Goal: Task Accomplishment & Management: Use online tool/utility

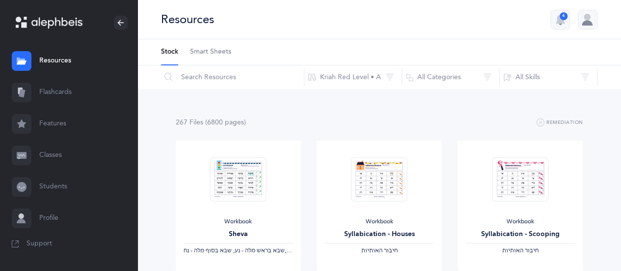
click at [57, 88] on link "Flashcards" at bounding box center [68, 92] width 137 height 31
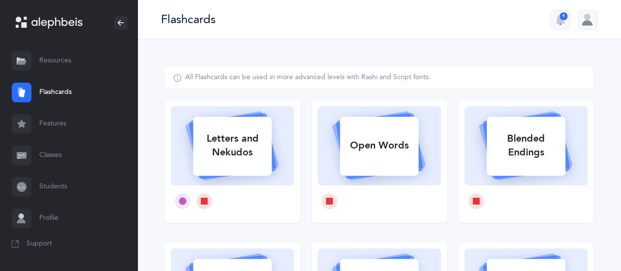
click at [383, 155] on div "Open Words" at bounding box center [379, 146] width 79 height 26
select select
select select "single"
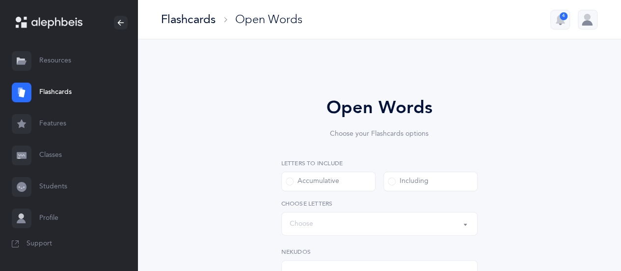
select select "all"
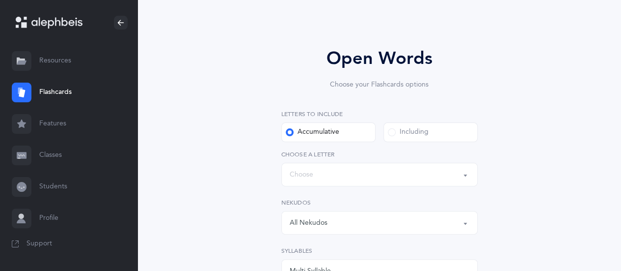
scroll to position [98, 0]
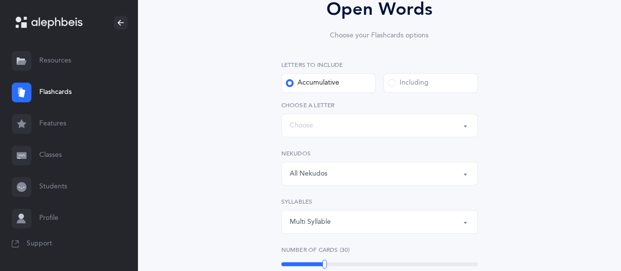
click at [466, 127] on button "Words up until: Choose" at bounding box center [379, 125] width 196 height 24
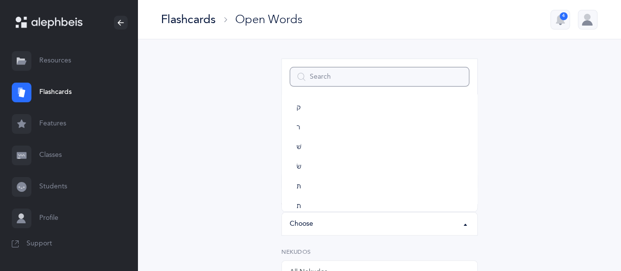
scroll to position [526, 0]
click at [304, 192] on link "ת" at bounding box center [380, 195] width 180 height 20
select select "27"
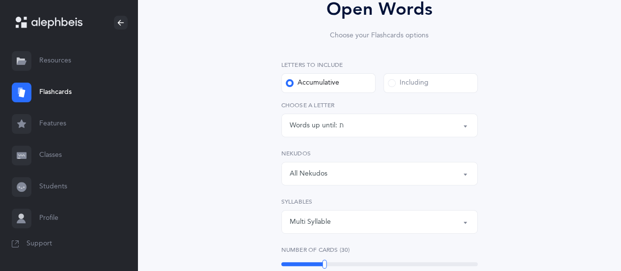
scroll to position [147, 0]
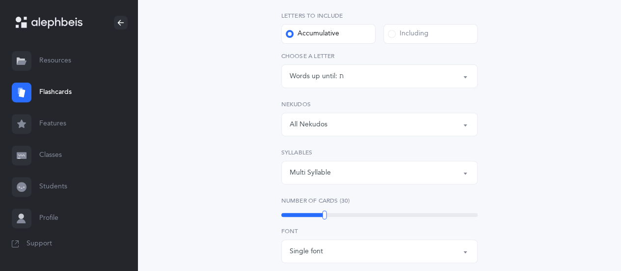
drag, startPoint x: 465, startPoint y: 123, endPoint x: 430, endPoint y: 133, distance: 36.4
click at [464, 125] on button "All Nekudos" at bounding box center [379, 124] width 196 height 24
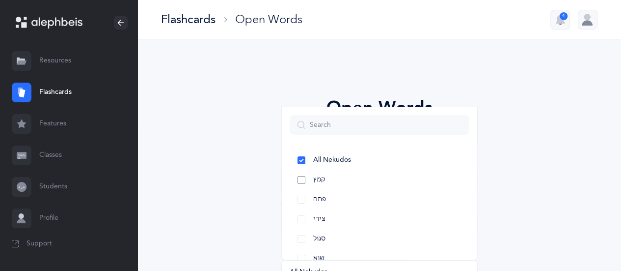
drag, startPoint x: 303, startPoint y: 178, endPoint x: 303, endPoint y: 189, distance: 10.8
click at [303, 180] on link "קמץ" at bounding box center [380, 180] width 180 height 20
select select "28"
click at [304, 196] on link "פתח" at bounding box center [380, 200] width 180 height 20
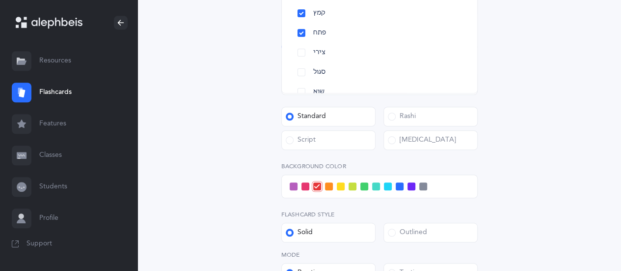
scroll to position [344, 0]
click at [517, 136] on div "Open Words Choose your Flashcards options Letters to include Accumulative [PERS…" at bounding box center [379, 45] width 429 height 645
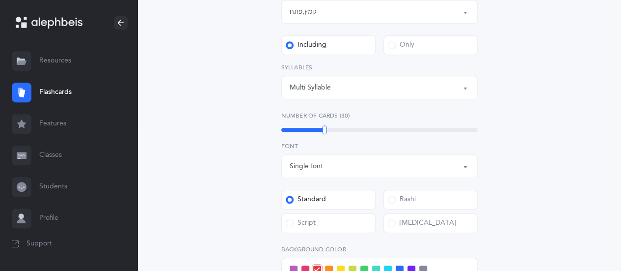
scroll to position [246, 0]
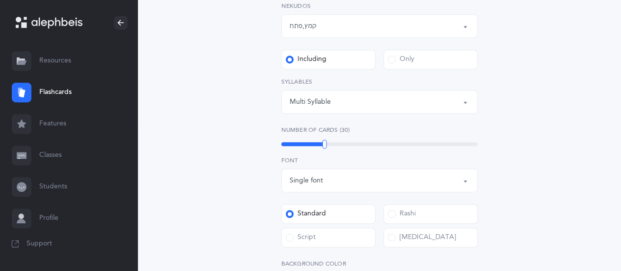
drag, startPoint x: 392, startPoint y: 57, endPoint x: 356, endPoint y: 114, distance: 67.6
click at [392, 57] on span at bounding box center [392, 59] width 8 height 8
click at [0, 0] on input "Only" at bounding box center [0, 0] width 0 height 0
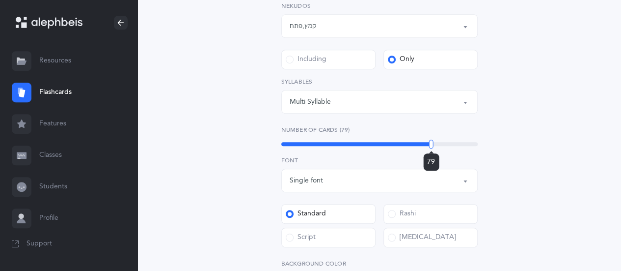
drag, startPoint x: 324, startPoint y: 142, endPoint x: 431, endPoint y: 147, distance: 107.2
click at [431, 147] on div at bounding box center [431, 143] width 4 height 9
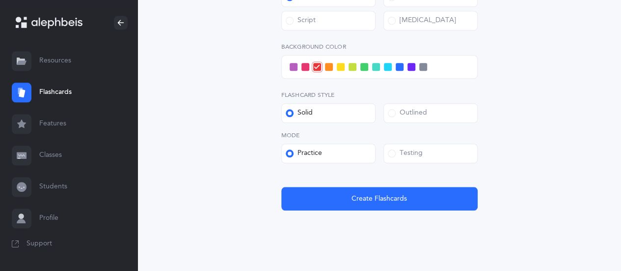
scroll to position [480, 0]
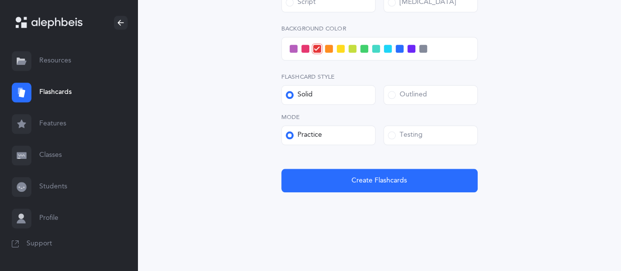
click at [398, 50] on span at bounding box center [400, 49] width 8 height 8
click at [0, 0] on input "checkbox" at bounding box center [0, 0] width 0 height 0
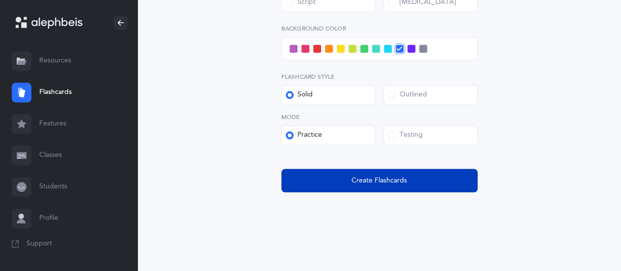
click at [360, 187] on button "Create Flashcards" at bounding box center [379, 180] width 196 height 24
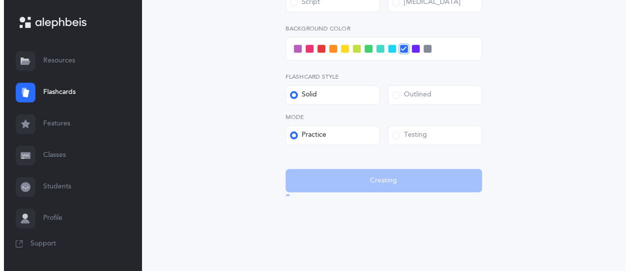
scroll to position [0, 0]
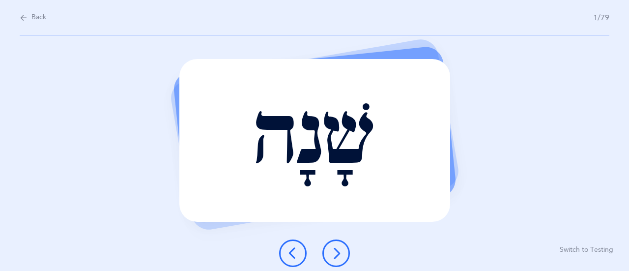
drag, startPoint x: 40, startPoint y: 226, endPoint x: 0, endPoint y: 233, distance: 40.4
click at [39, 226] on div "שָׁנָה Report incorrect word Switch to Testing" at bounding box center [314, 152] width 629 height 235
click at [340, 248] on icon at bounding box center [336, 253] width 12 height 12
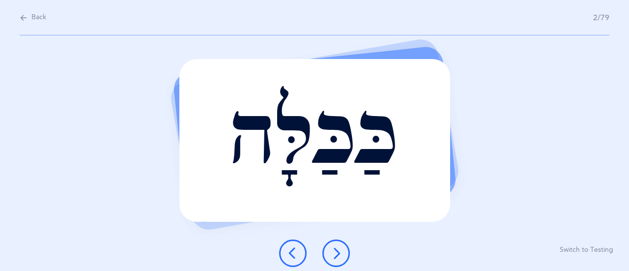
click at [336, 251] on icon at bounding box center [336, 253] width 12 height 12
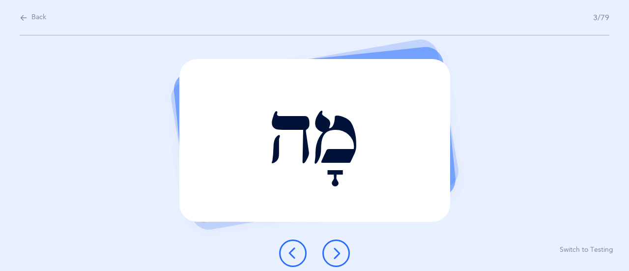
click at [336, 251] on icon at bounding box center [336, 253] width 12 height 12
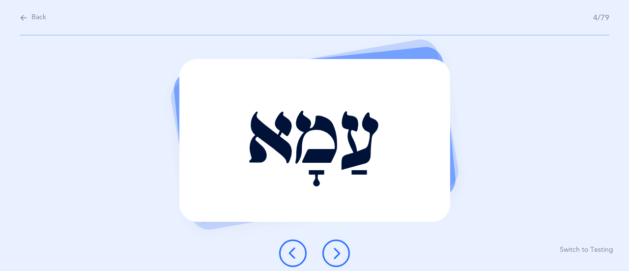
click at [334, 254] on icon at bounding box center [336, 253] width 12 height 12
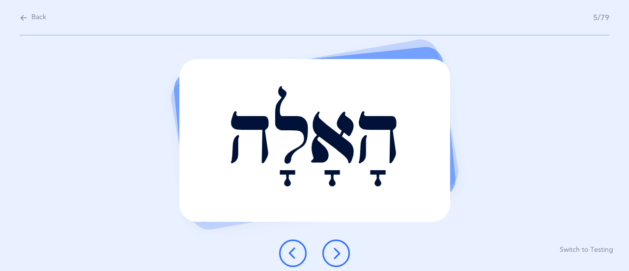
click at [333, 253] on icon at bounding box center [336, 253] width 12 height 12
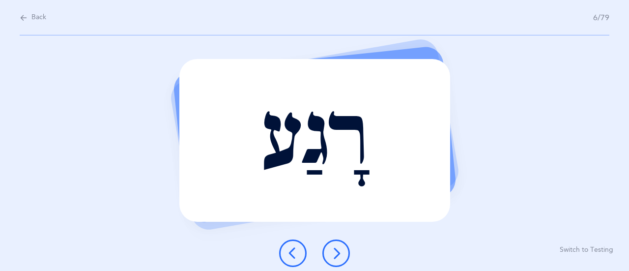
click at [338, 258] on icon at bounding box center [336, 253] width 12 height 12
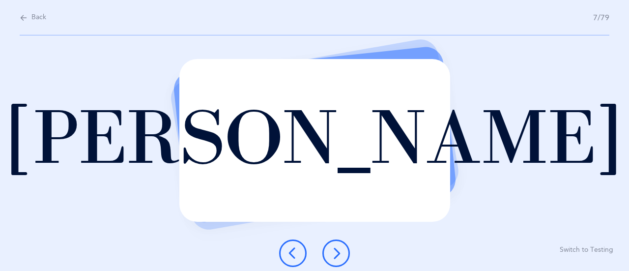
drag, startPoint x: 339, startPoint y: 251, endPoint x: 354, endPoint y: 251, distance: 14.7
click at [340, 251] on icon at bounding box center [336, 253] width 12 height 12
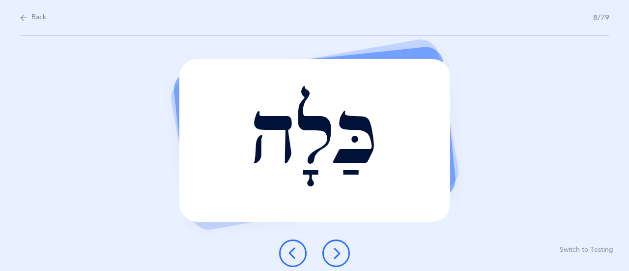
click at [334, 258] on icon at bounding box center [336, 253] width 12 height 12
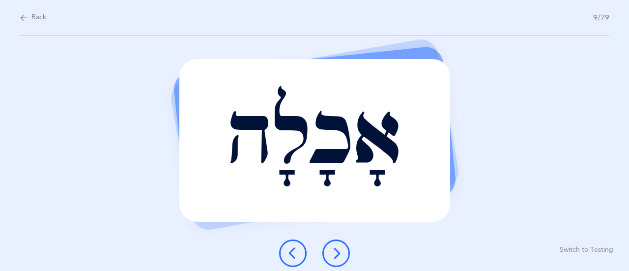
click at [335, 253] on icon at bounding box center [336, 253] width 12 height 12
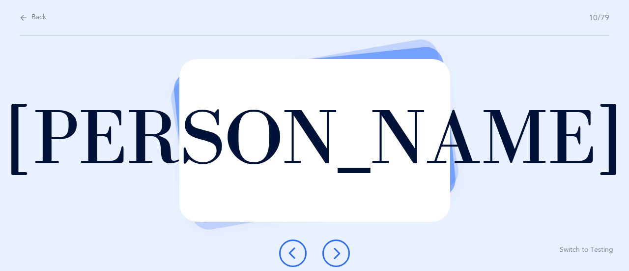
click at [334, 248] on icon at bounding box center [336, 253] width 12 height 12
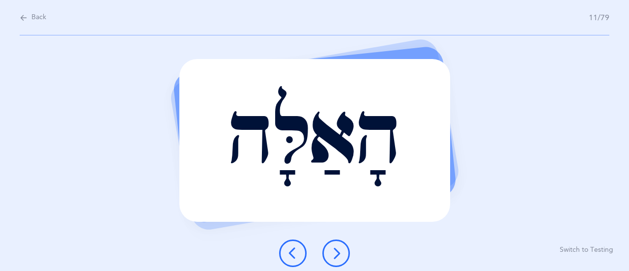
click at [334, 248] on icon at bounding box center [336, 253] width 12 height 12
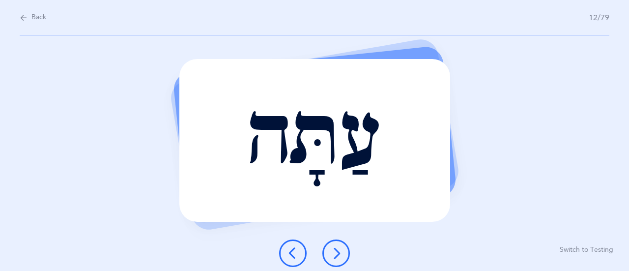
click at [335, 258] on icon at bounding box center [336, 253] width 12 height 12
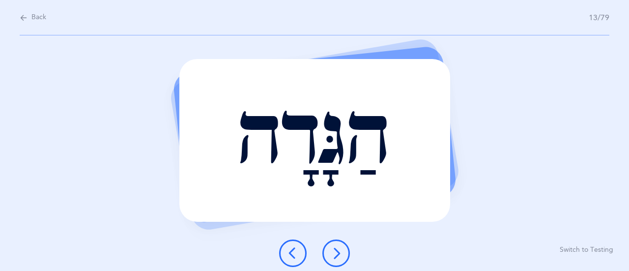
click at [341, 245] on button at bounding box center [335, 252] width 27 height 27
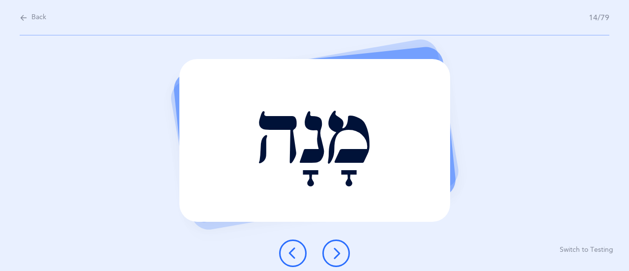
click at [328, 256] on button at bounding box center [335, 252] width 27 height 27
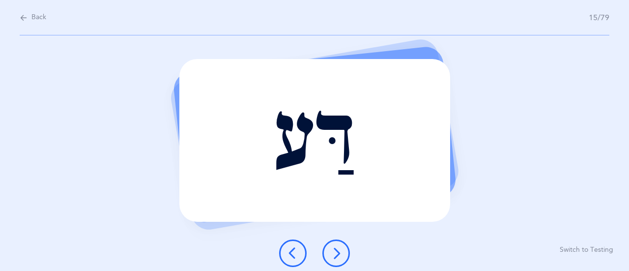
click at [335, 254] on icon at bounding box center [336, 253] width 12 height 12
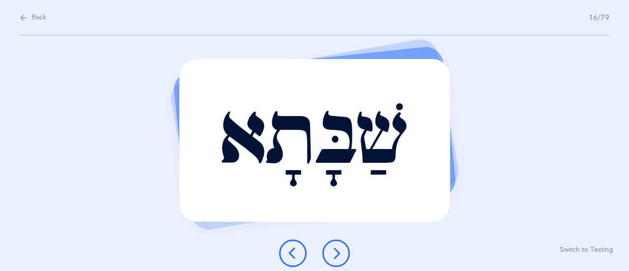
click at [330, 248] on icon at bounding box center [336, 253] width 12 height 12
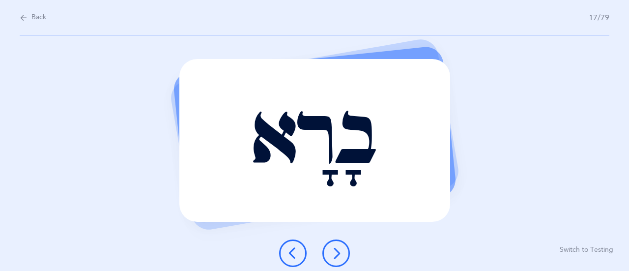
click at [339, 253] on icon at bounding box center [336, 253] width 12 height 12
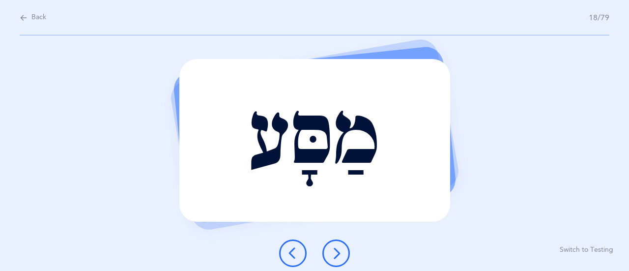
click at [330, 253] on icon at bounding box center [336, 253] width 12 height 12
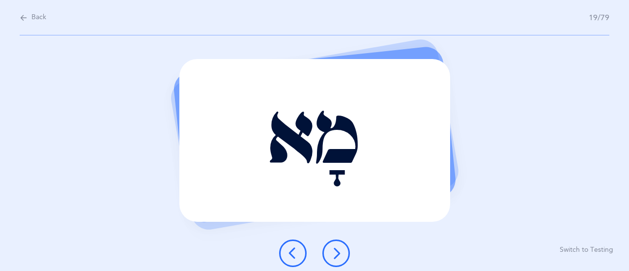
click at [341, 248] on icon at bounding box center [336, 253] width 12 height 12
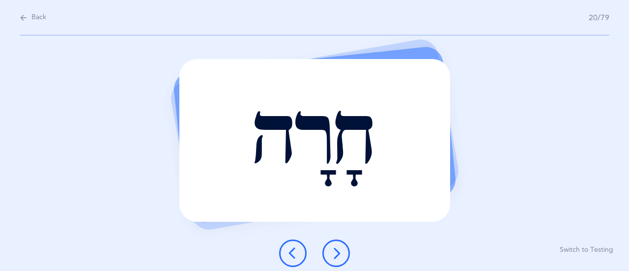
click at [338, 255] on icon at bounding box center [336, 253] width 12 height 12
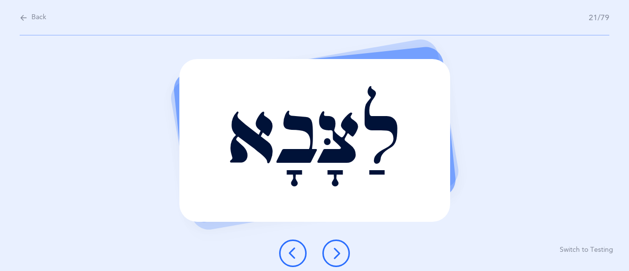
click at [337, 246] on button at bounding box center [335, 252] width 27 height 27
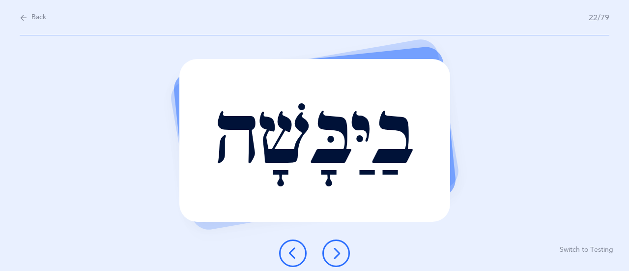
drag, startPoint x: 335, startPoint y: 257, endPoint x: 333, endPoint y: 251, distance: 6.2
click at [335, 257] on icon at bounding box center [336, 253] width 12 height 12
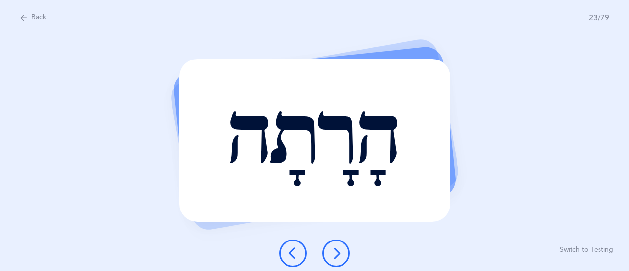
click at [342, 256] on button at bounding box center [335, 252] width 27 height 27
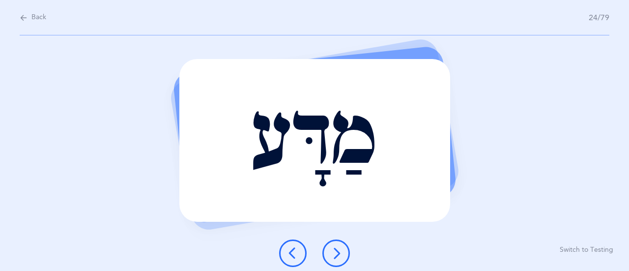
click at [338, 251] on icon at bounding box center [336, 253] width 12 height 12
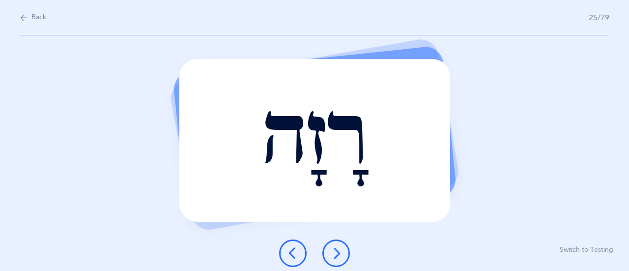
click at [339, 246] on button at bounding box center [335, 252] width 27 height 27
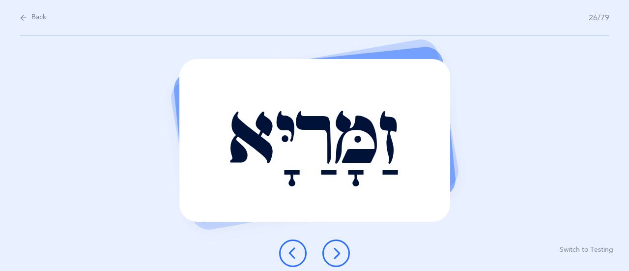
click at [342, 248] on button at bounding box center [335, 252] width 27 height 27
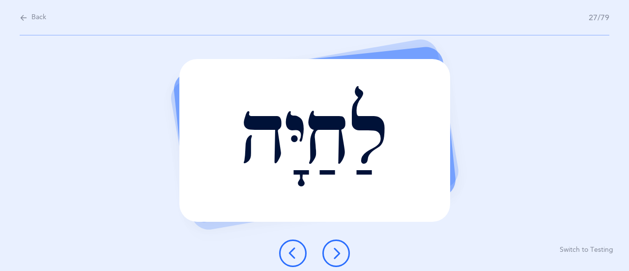
click at [333, 255] on icon at bounding box center [336, 253] width 12 height 12
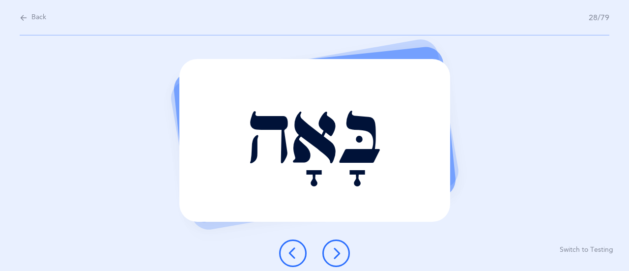
click at [332, 252] on icon at bounding box center [336, 253] width 12 height 12
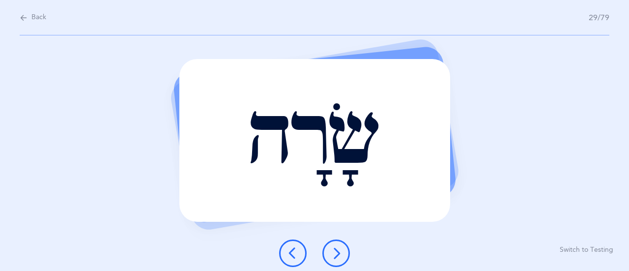
click at [331, 254] on icon at bounding box center [336, 253] width 12 height 12
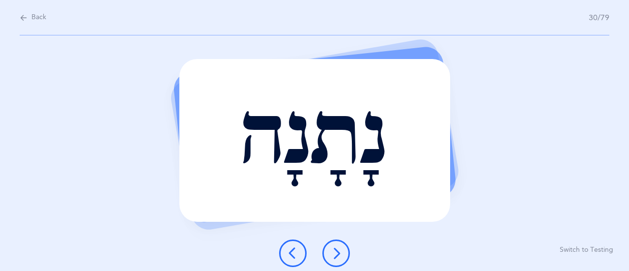
click at [338, 251] on icon at bounding box center [336, 253] width 12 height 12
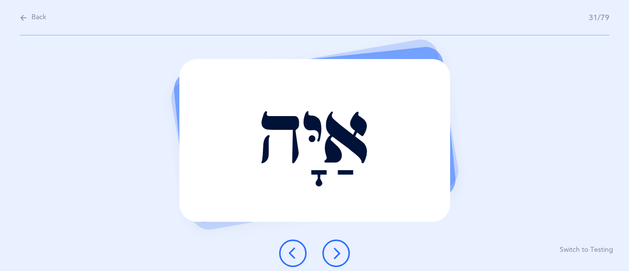
drag, startPoint x: 340, startPoint y: 251, endPoint x: 342, endPoint y: 240, distance: 11.5
click at [340, 250] on icon at bounding box center [336, 253] width 12 height 12
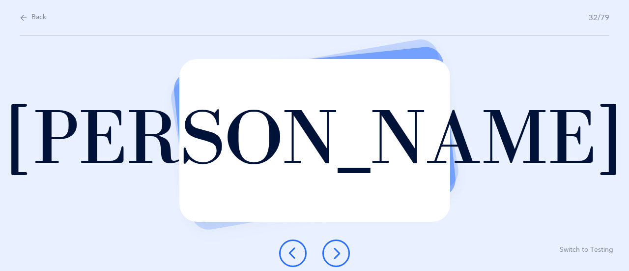
click at [346, 249] on button at bounding box center [335, 252] width 27 height 27
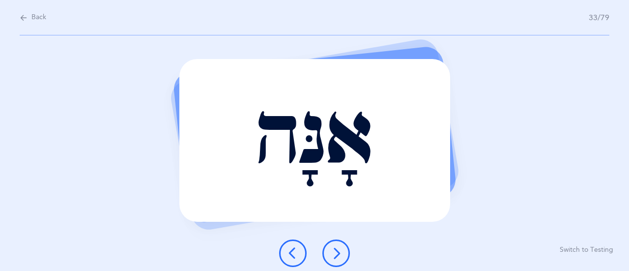
click at [338, 255] on icon at bounding box center [336, 253] width 12 height 12
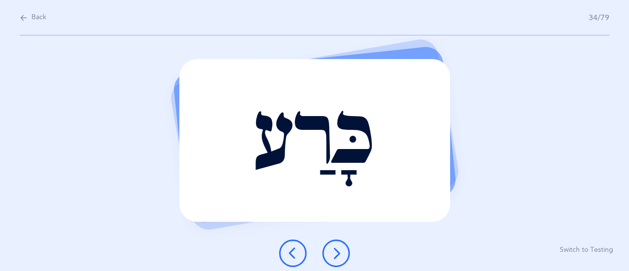
click at [333, 252] on icon at bounding box center [336, 253] width 12 height 12
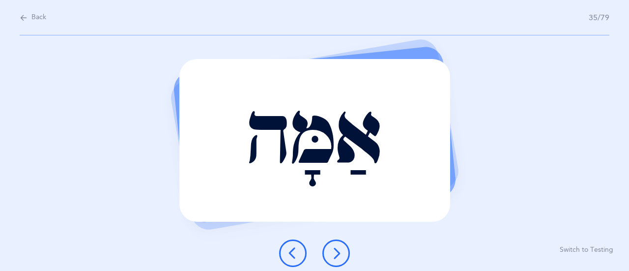
click at [334, 254] on icon at bounding box center [336, 253] width 12 height 12
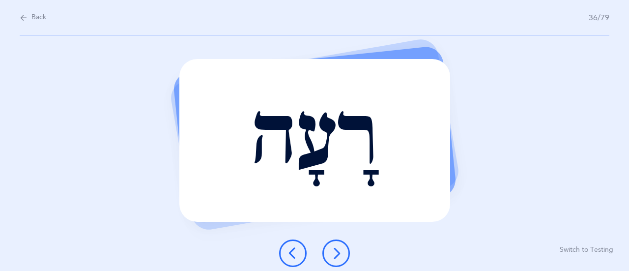
click at [349, 257] on div at bounding box center [314, 252] width 86 height 27
click at [342, 256] on button at bounding box center [335, 252] width 27 height 27
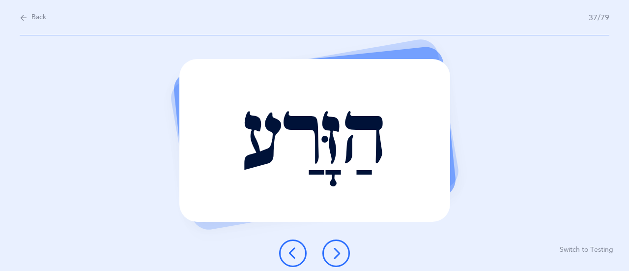
click at [334, 257] on icon at bounding box center [336, 253] width 12 height 12
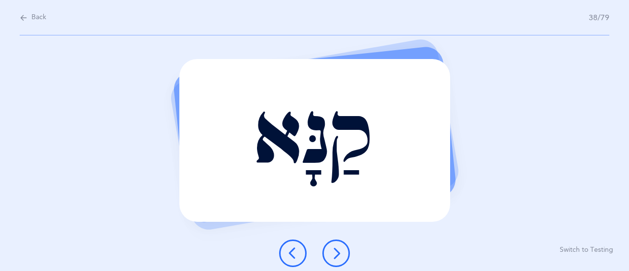
click at [343, 247] on button at bounding box center [335, 252] width 27 height 27
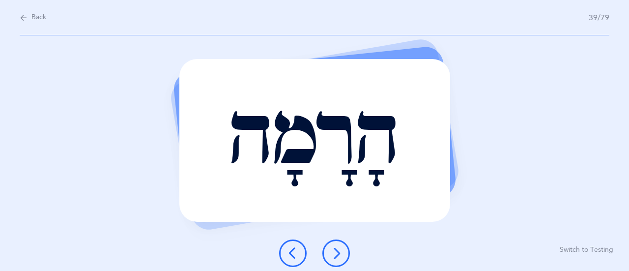
click at [339, 255] on icon at bounding box center [336, 253] width 12 height 12
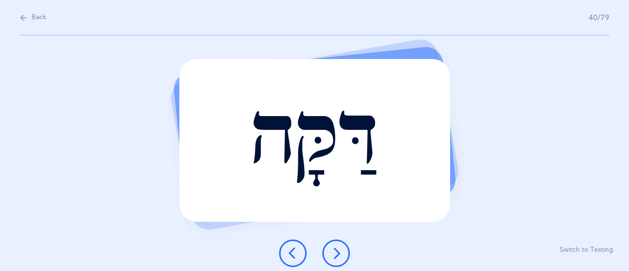
click at [339, 245] on button at bounding box center [335, 252] width 27 height 27
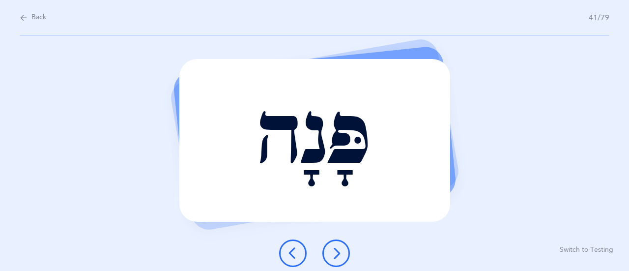
click at [336, 255] on icon at bounding box center [336, 253] width 12 height 12
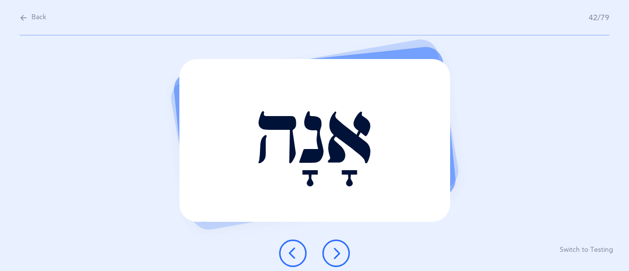
click at [337, 248] on icon at bounding box center [336, 253] width 12 height 12
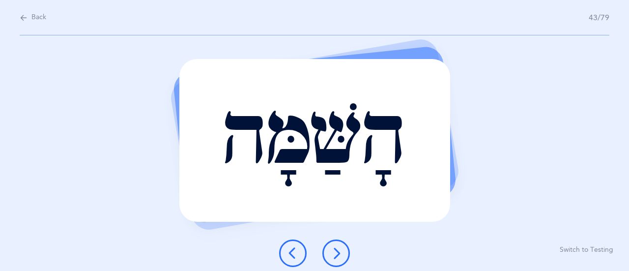
drag, startPoint x: 331, startPoint y: 256, endPoint x: 351, endPoint y: 227, distance: 35.0
click at [339, 252] on icon at bounding box center [336, 253] width 12 height 12
